Goal: Task Accomplishment & Management: Manage account settings

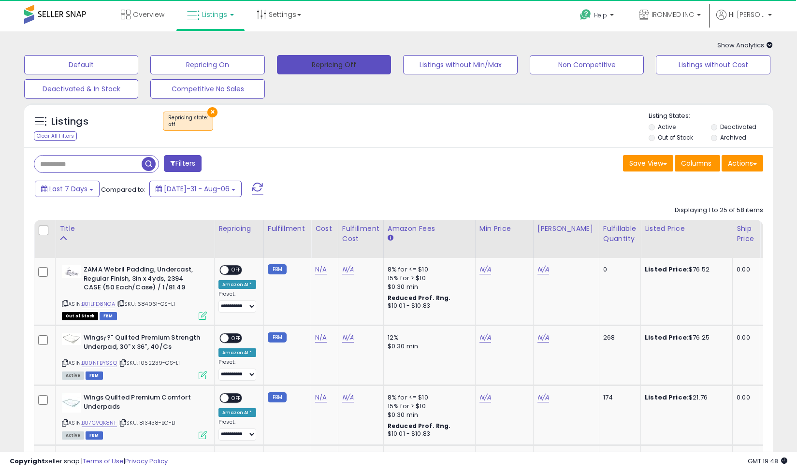
click at [353, 55] on button "Repricing Off" at bounding box center [334, 64] width 114 height 19
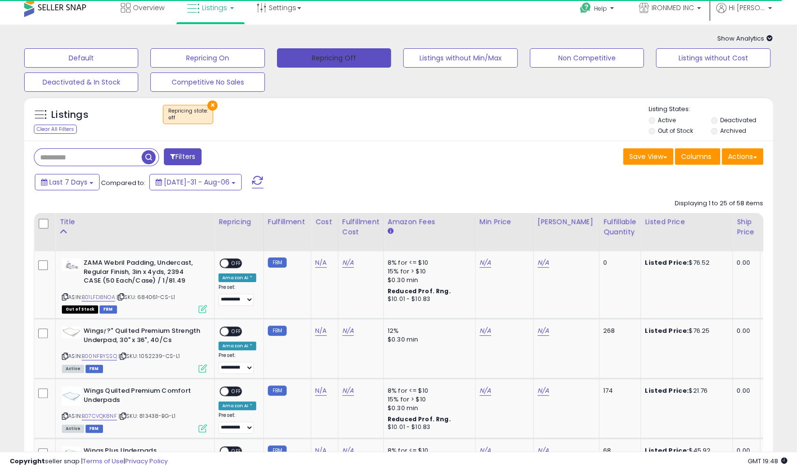
scroll to position [7, 0]
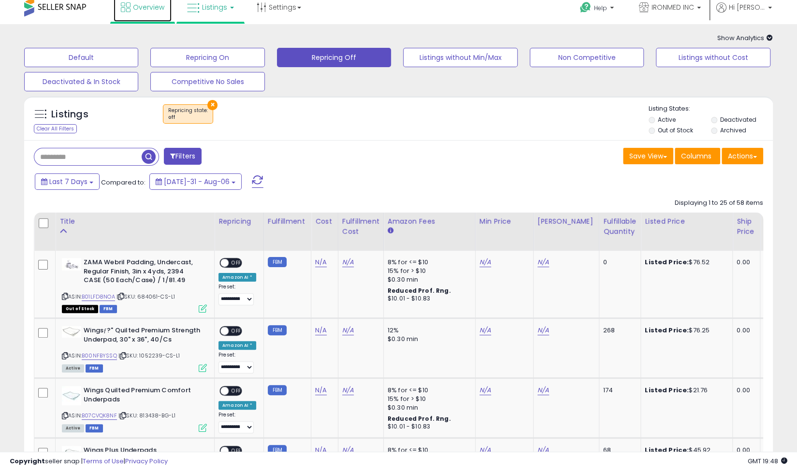
click at [138, 5] on span "Overview" at bounding box center [148, 7] width 31 height 10
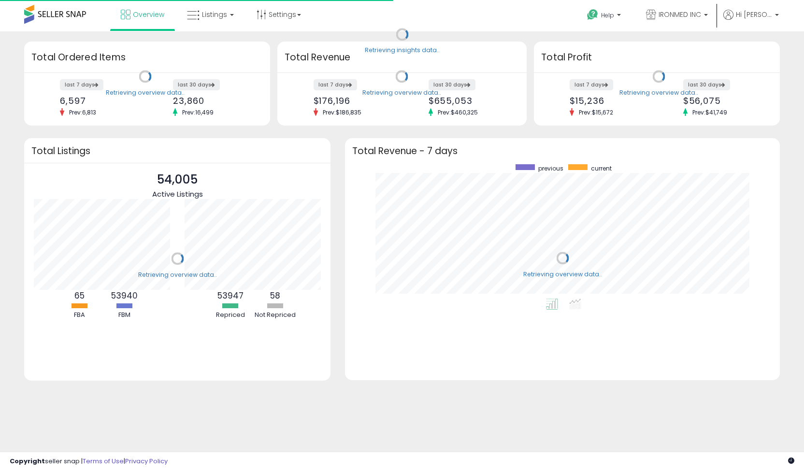
scroll to position [134, 416]
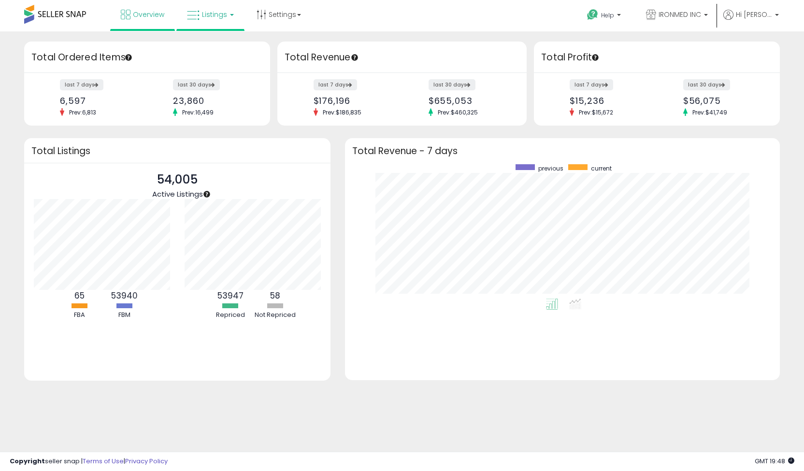
click at [210, 23] on link "Listings" at bounding box center [210, 14] width 61 height 29
click at [221, 51] on icon at bounding box center [218, 48] width 42 height 13
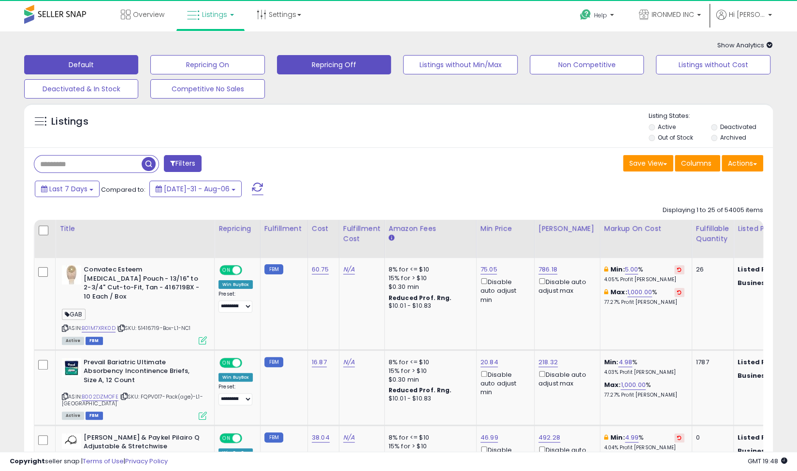
click at [264, 65] on button "Repricing Off" at bounding box center [207, 64] width 114 height 19
